Goal: Transaction & Acquisition: Download file/media

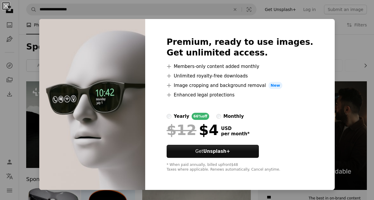
scroll to position [396, 0]
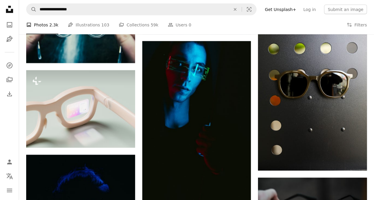
scroll to position [601, 0]
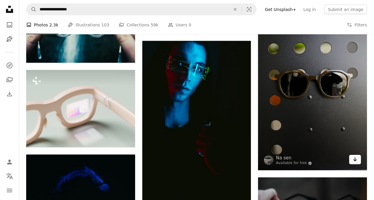
click at [356, 161] on icon "Arrow pointing down" at bounding box center [354, 159] width 5 height 7
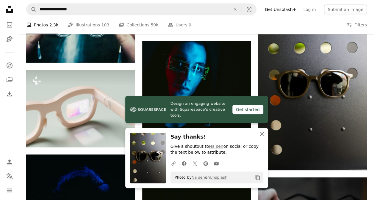
click at [261, 133] on icon "An X shape" at bounding box center [261, 133] width 7 height 7
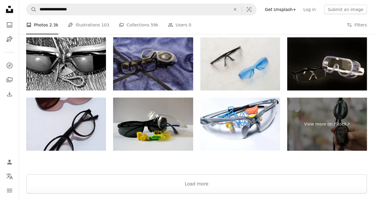
scroll to position [961, 0]
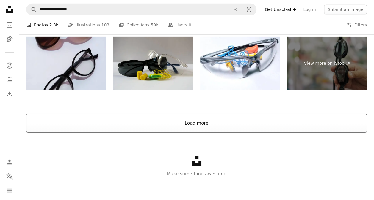
click at [185, 124] on button "Load more" at bounding box center [196, 123] width 340 height 19
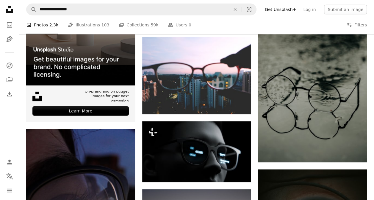
scroll to position [892, 0]
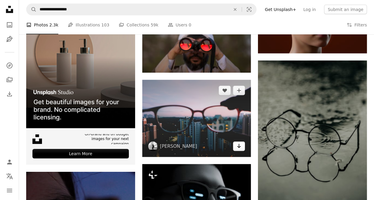
click at [237, 144] on icon "Arrow pointing down" at bounding box center [238, 146] width 5 height 7
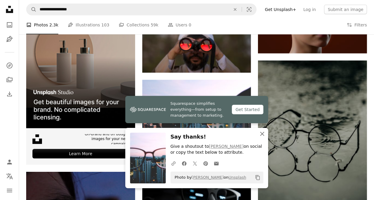
click at [263, 133] on icon "button" at bounding box center [262, 134] width 4 height 4
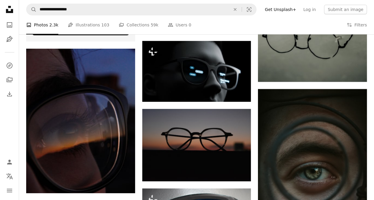
scroll to position [1019, 0]
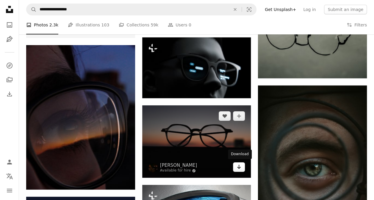
click at [238, 169] on icon "Arrow pointing down" at bounding box center [238, 166] width 5 height 7
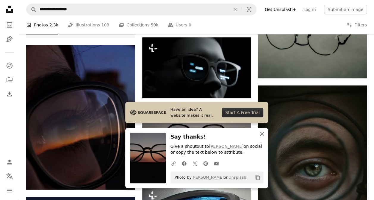
click at [262, 132] on icon "An X shape" at bounding box center [261, 133] width 7 height 7
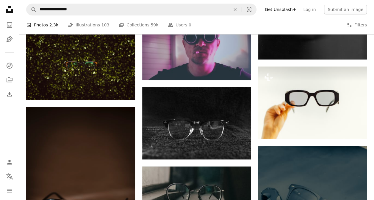
scroll to position [2519, 0]
